Goal: Information Seeking & Learning: Check status

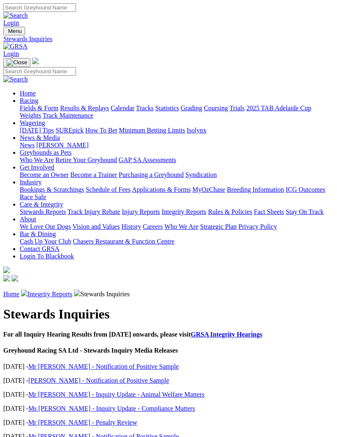
click at [38, 97] on link "Racing" at bounding box center [29, 100] width 19 height 7
click at [89, 112] on link "Results & Replays" at bounding box center [84, 108] width 49 height 7
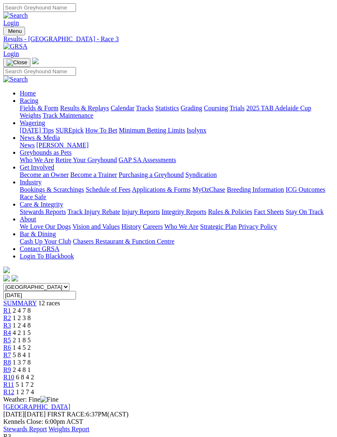
click at [31, 351] on span "5 8 4 1" at bounding box center [22, 354] width 18 height 7
click at [90, 425] on link "Weights Report" at bounding box center [69, 428] width 41 height 7
click at [47, 425] on link "Stewards Report" at bounding box center [25, 428] width 44 height 7
